Goal: Find specific page/section: Find specific page/section

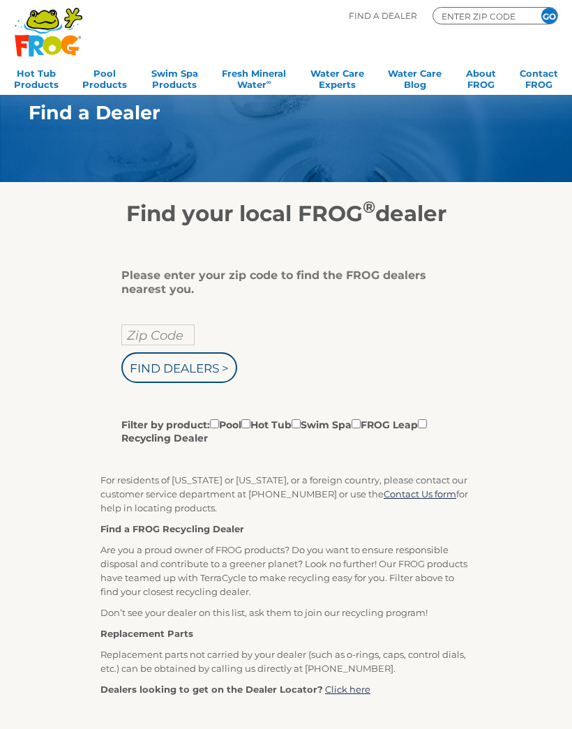
click at [145, 329] on input "Zip Code" at bounding box center [157, 334] width 73 height 21
type input "Zip Code"
click at [144, 331] on input "text" at bounding box center [157, 334] width 73 height 21
type input "44041"
click at [142, 379] on input "Find Dealers >" at bounding box center [179, 367] width 116 height 31
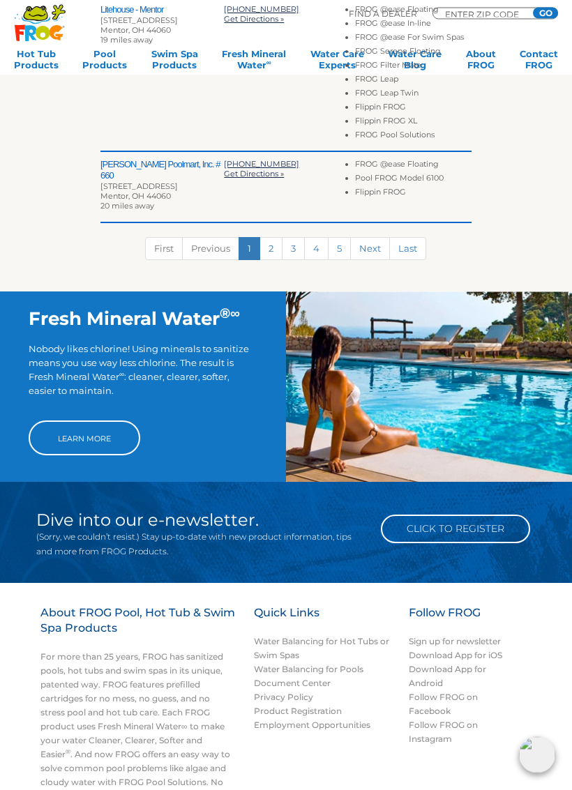
scroll to position [908, 0]
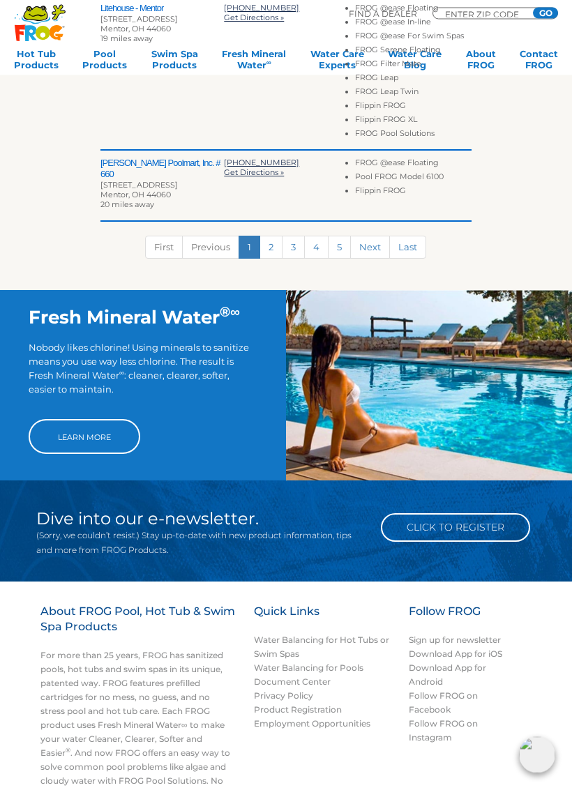
click at [73, 440] on link "Learn More" at bounding box center [85, 437] width 112 height 35
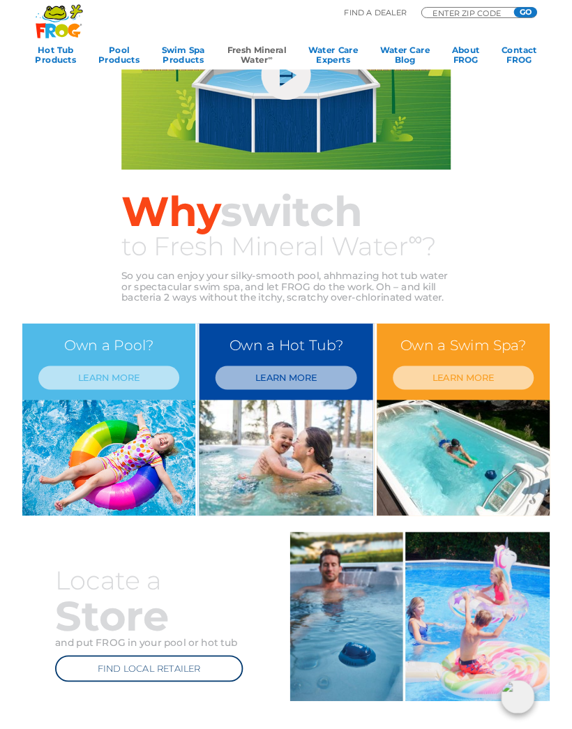
scroll to position [182, 0]
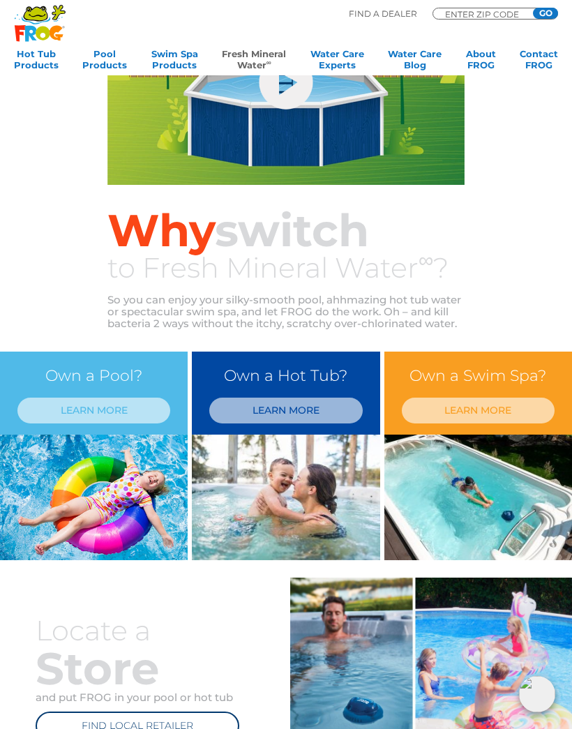
click at [317, 417] on link "LEARN MORE" at bounding box center [285, 411] width 153 height 26
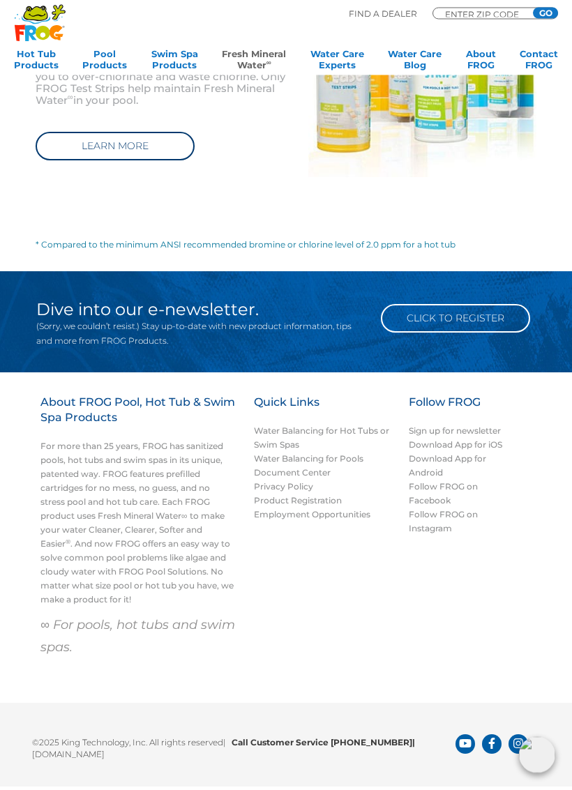
scroll to position [1317, 0]
